Goal: Transaction & Acquisition: Purchase product/service

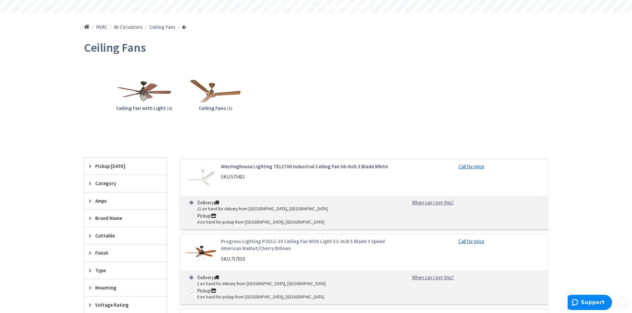
scroll to position [66, 0]
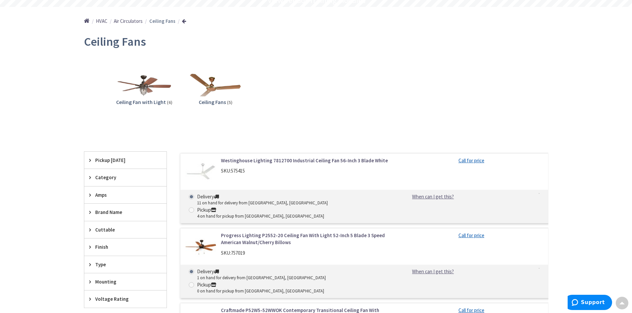
click at [232, 250] on div "SKU: 757019" at bounding box center [305, 253] width 169 height 7
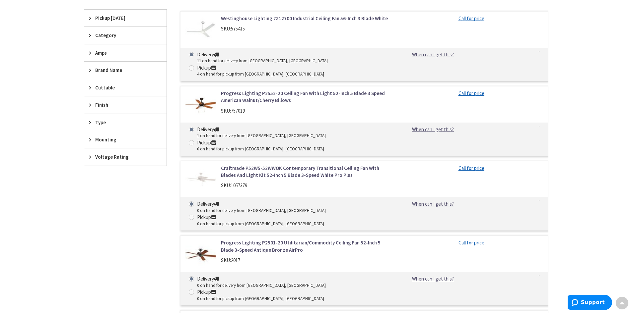
scroll to position [0, 0]
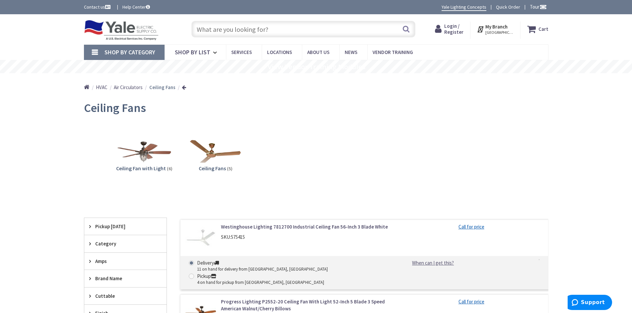
click at [249, 26] on input "text" at bounding box center [303, 29] width 224 height 17
click at [136, 157] on img at bounding box center [144, 152] width 60 height 60
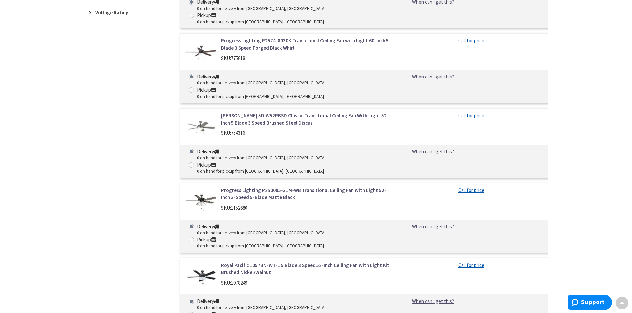
scroll to position [305, 0]
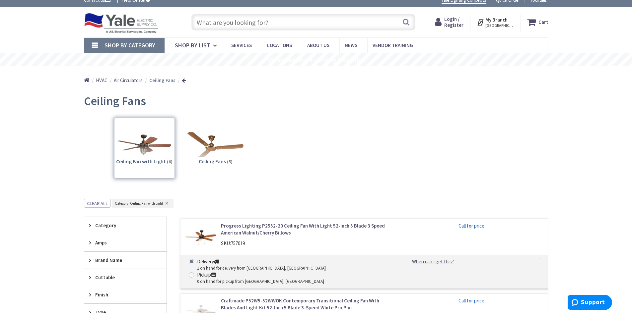
click at [225, 146] on img at bounding box center [215, 145] width 60 height 60
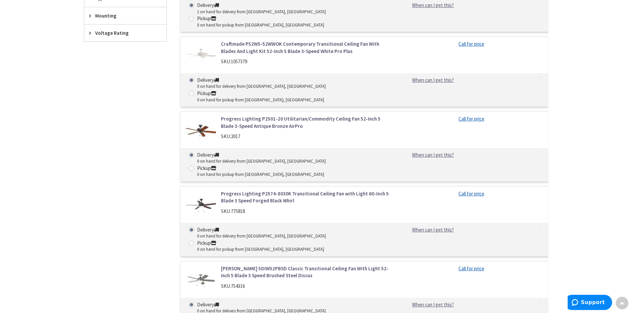
scroll to position [40, 0]
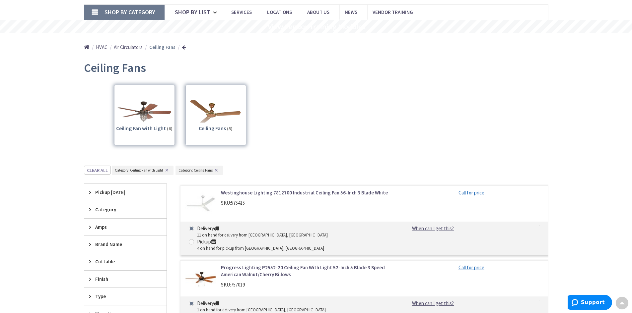
click at [297, 183] on div "Clear all Category : Category: Ceiling Fan with Light ✕ Category: Ceiling Fans ✕" at bounding box center [316, 175] width 464 height 18
click at [97, 172] on button "Clear all" at bounding box center [97, 170] width 27 height 9
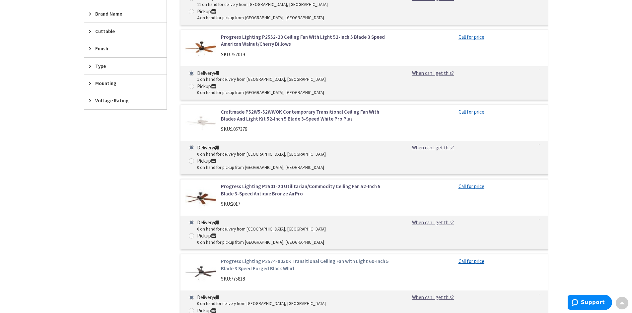
scroll to position [265, 0]
click at [262, 183] on link "Progress Lighting P2501-20 Utilitarian/Commodity Ceiling Fan 52-Inch 5 Blade 3-…" at bounding box center [305, 190] width 169 height 14
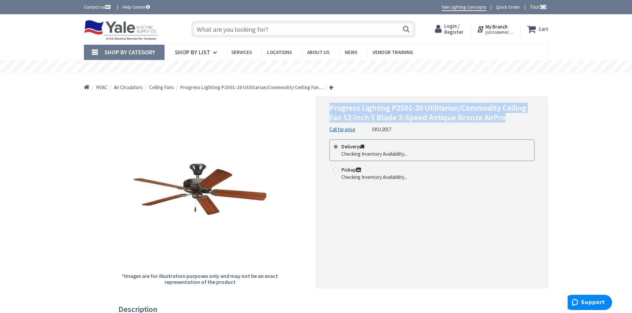
drag, startPoint x: 489, startPoint y: 117, endPoint x: 325, endPoint y: 100, distance: 165.0
click at [325, 100] on div "Progress Lighting P2501-20 Utilitarian/Commodity Ceiling Fan 52-Inch 5 Blade 3-…" at bounding box center [432, 192] width 232 height 192
